Goal: Information Seeking & Learning: Learn about a topic

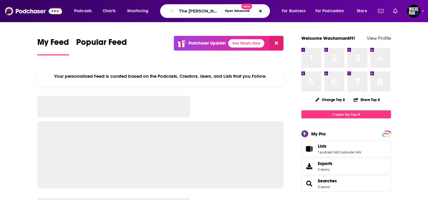
scroll to position [0, 88]
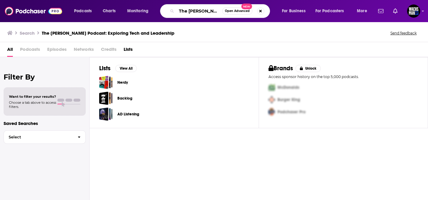
click at [210, 12] on input "The [PERSON_NAME] Podcast: Exploring Tech and Leadership" at bounding box center [199, 11] width 46 height 10
drag, startPoint x: 199, startPoint y: 11, endPoint x: 245, endPoint y: 12, distance: 45.7
click at [245, 12] on div "The [PERSON_NAME] Podcast: Exploring Tech and Leadership Open Advanced New" at bounding box center [215, 11] width 110 height 14
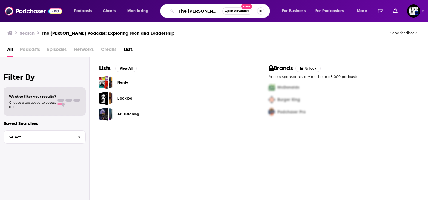
type input "The [PERSON_NAME]"
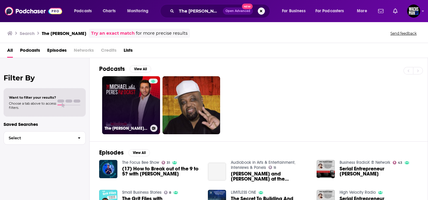
click at [120, 103] on link "The [PERSON_NAME] Podcast" at bounding box center [131, 105] width 58 height 58
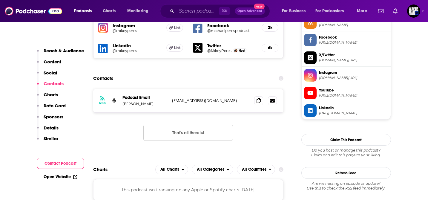
scroll to position [465, 0]
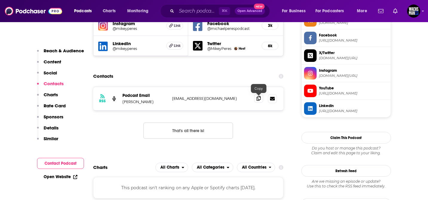
click at [257, 99] on icon at bounding box center [258, 98] width 4 height 5
